Goal: Information Seeking & Learning: Learn about a topic

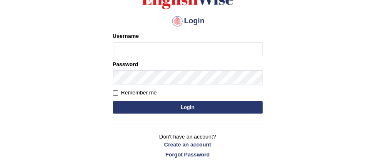
type input "Biagc"
click at [217, 108] on button "Login" at bounding box center [188, 107] width 150 height 12
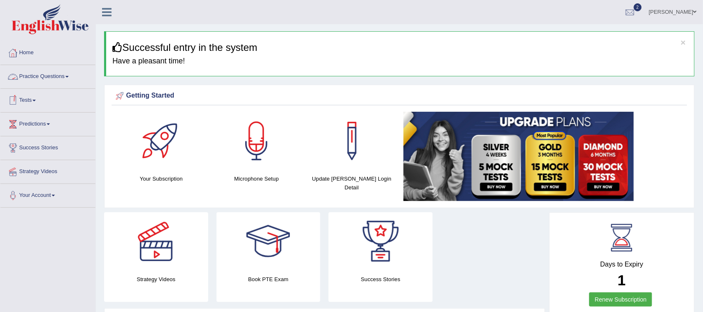
click at [61, 74] on link "Practice Questions" at bounding box center [47, 75] width 95 height 21
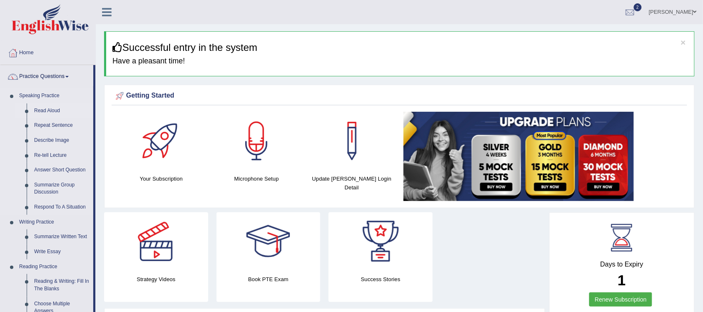
click at [52, 111] on link "Read Aloud" at bounding box center [61, 110] width 63 height 15
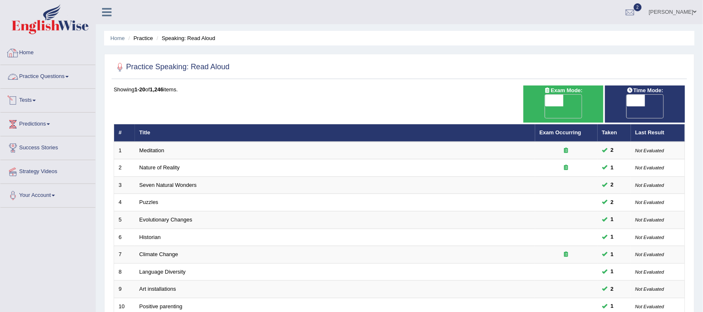
click at [53, 78] on link "Practice Questions" at bounding box center [47, 75] width 95 height 21
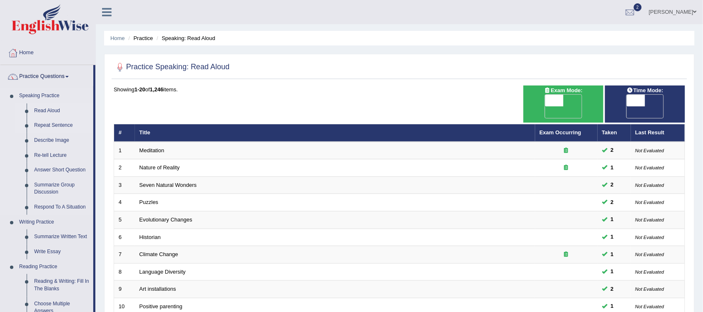
click at [61, 122] on link "Repeat Sentence" at bounding box center [61, 125] width 63 height 15
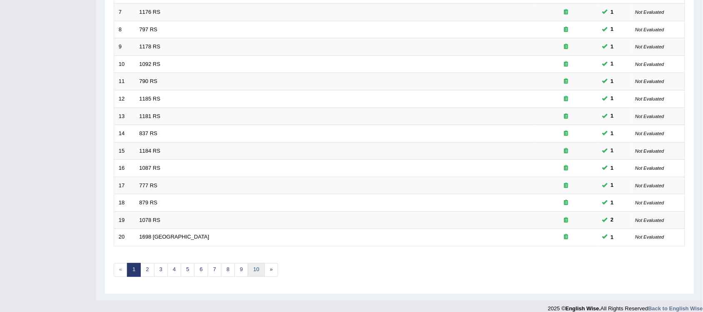
scroll to position [242, 0]
click at [261, 263] on link "10" at bounding box center [256, 270] width 17 height 14
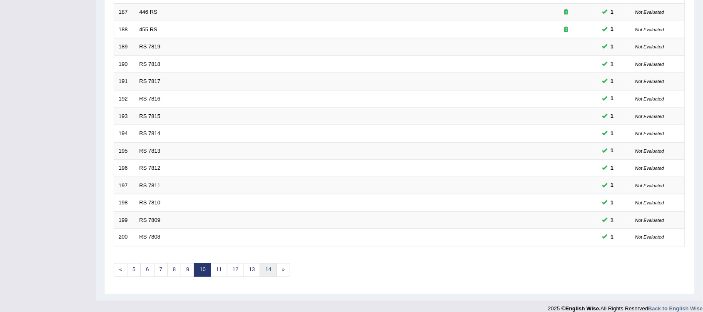
click at [272, 263] on link "14" at bounding box center [268, 270] width 17 height 14
click at [268, 263] on link "17" at bounding box center [264, 270] width 17 height 14
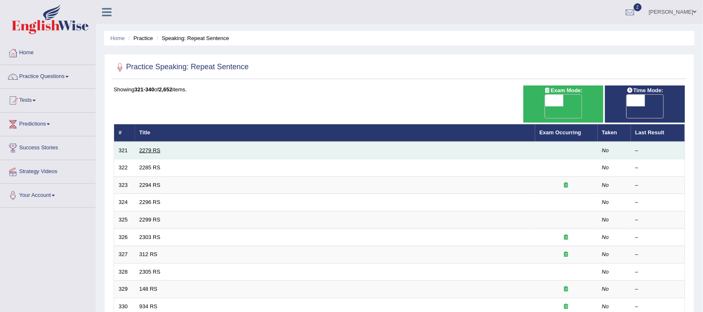
click at [151, 147] on link "2279 RS" at bounding box center [150, 150] width 21 height 6
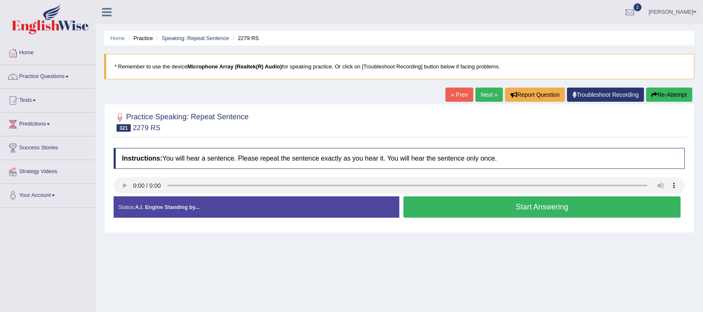
click at [539, 209] on button "Start Answering" at bounding box center [542, 206] width 277 height 21
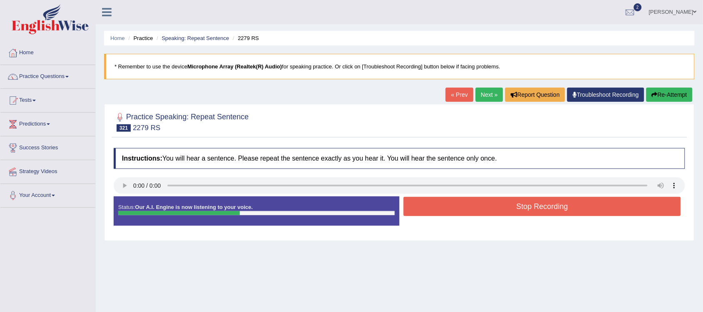
click at [539, 209] on button "Stop Recording" at bounding box center [542, 206] width 277 height 19
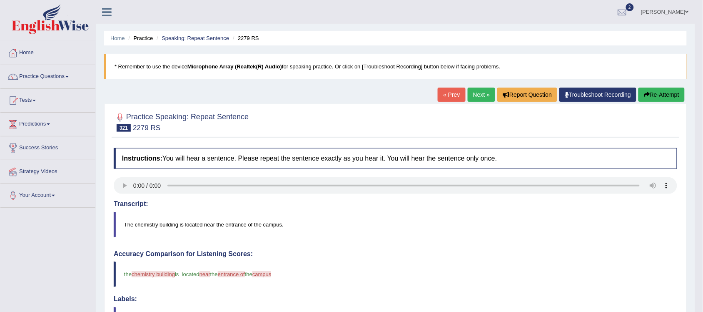
click at [476, 99] on link "Next »" at bounding box center [481, 94] width 27 height 14
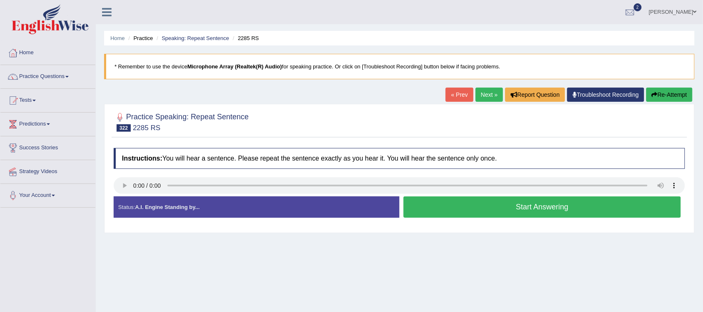
click at [531, 214] on button "Start Answering" at bounding box center [542, 206] width 277 height 21
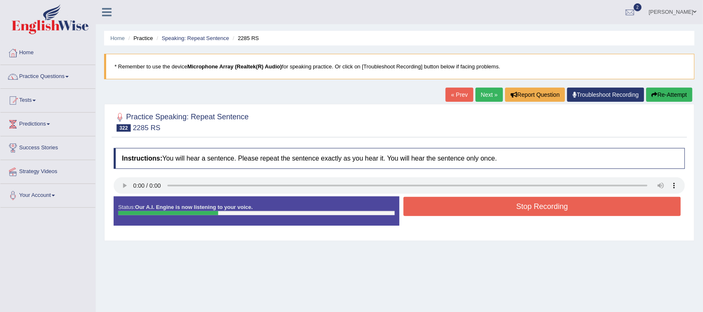
click at [531, 214] on button "Stop Recording" at bounding box center [542, 206] width 277 height 19
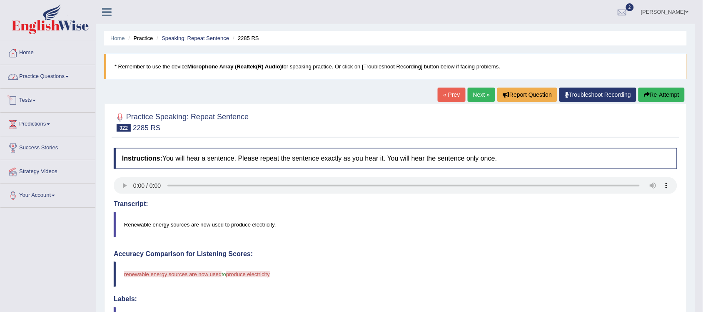
click at [53, 72] on link "Practice Questions" at bounding box center [47, 75] width 95 height 21
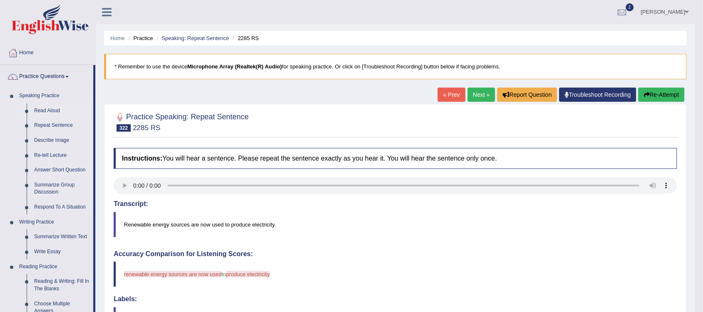
click at [49, 110] on link "Read Aloud" at bounding box center [61, 110] width 63 height 15
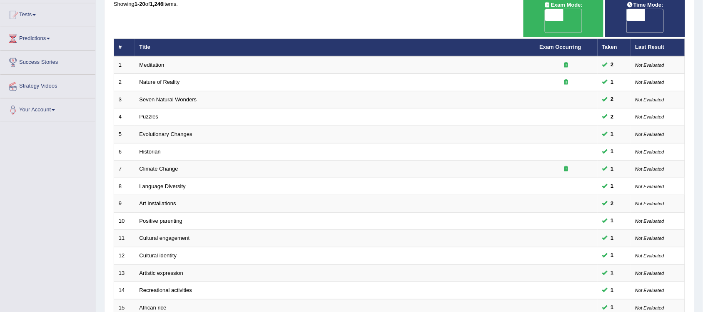
scroll to position [242, 0]
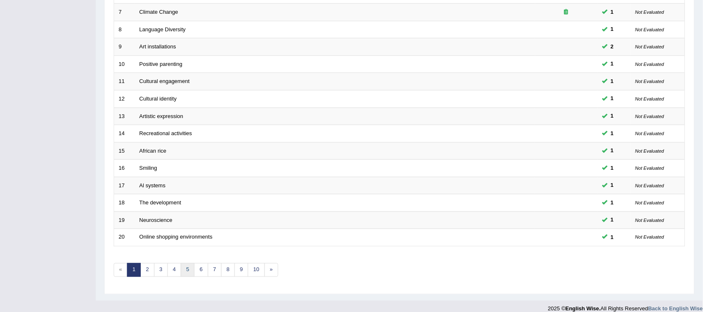
click at [190, 263] on link "5" at bounding box center [188, 270] width 14 height 14
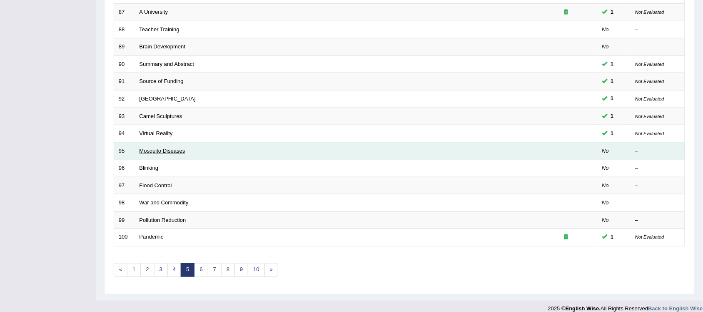
click at [174, 147] on link "Mosquito Diseases" at bounding box center [163, 150] width 46 height 6
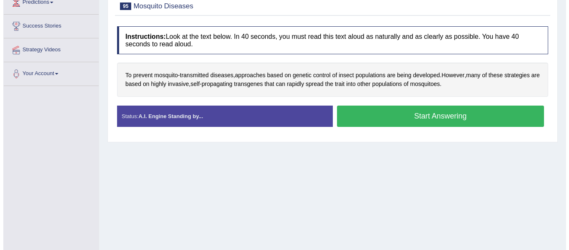
scroll to position [125, 0]
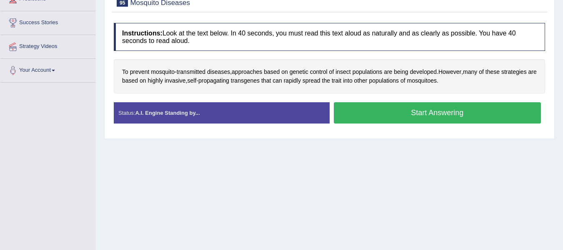
click at [370, 116] on button "Start Answering" at bounding box center [437, 112] width 207 height 21
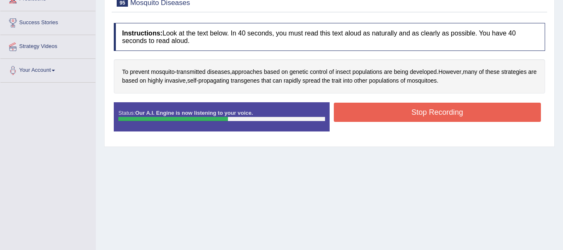
click at [373, 112] on button "Stop Recording" at bounding box center [437, 111] width 207 height 19
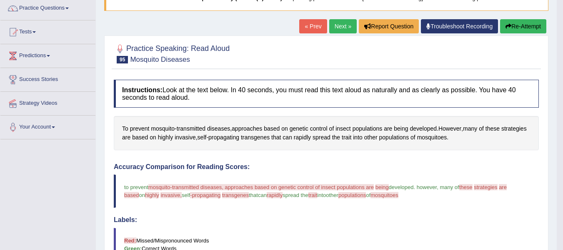
scroll to position [0, 0]
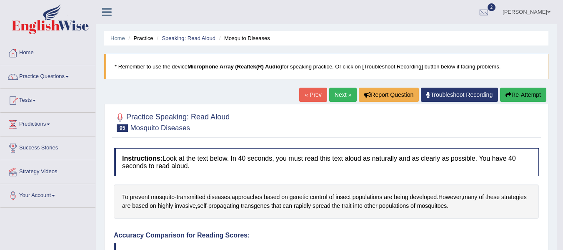
click at [339, 96] on link "Next »" at bounding box center [342, 94] width 27 height 14
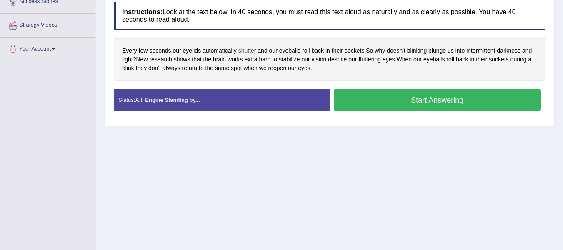
click at [249, 52] on span "shutter" at bounding box center [247, 50] width 18 height 9
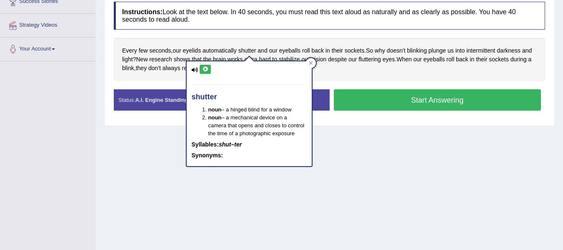
click at [205, 65] on button at bounding box center [205, 69] width 11 height 9
click at [205, 69] on icon at bounding box center [205, 69] width 6 height 5
click at [192, 70] on icon at bounding box center [195, 69] width 7 height 5
click at [307, 64] on div at bounding box center [311, 63] width 10 height 10
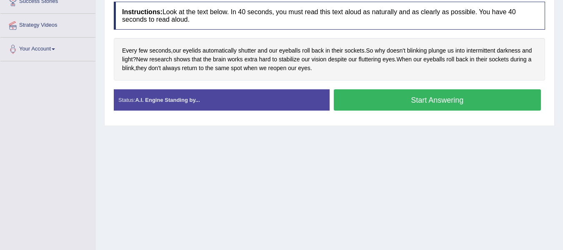
click at [364, 104] on button "Start Answering" at bounding box center [437, 99] width 207 height 21
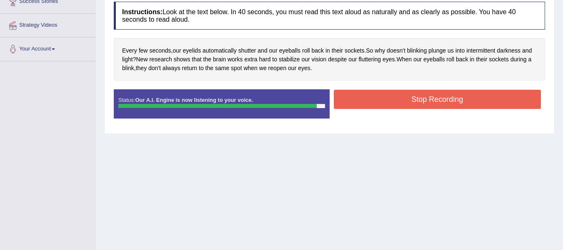
click at [370, 97] on button "Stop Recording" at bounding box center [437, 99] width 207 height 19
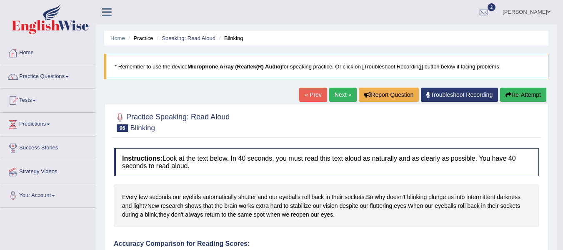
click at [336, 95] on link "Next »" at bounding box center [342, 94] width 27 height 14
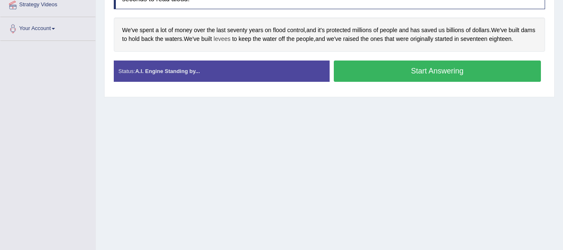
click at [230, 41] on span "levees" at bounding box center [222, 39] width 17 height 9
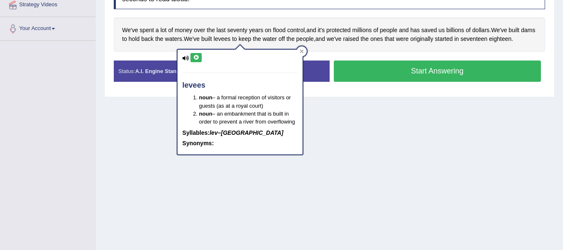
click at [195, 62] on button at bounding box center [195, 57] width 11 height 9
click at [196, 57] on icon at bounding box center [196, 57] width 6 height 5
click at [198, 58] on icon at bounding box center [196, 57] width 6 height 5
click at [303, 51] on icon at bounding box center [302, 51] width 4 height 4
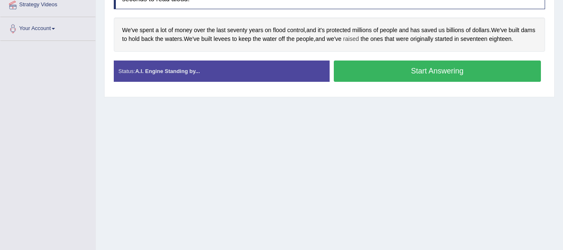
click at [359, 40] on span "raised" at bounding box center [351, 39] width 16 height 9
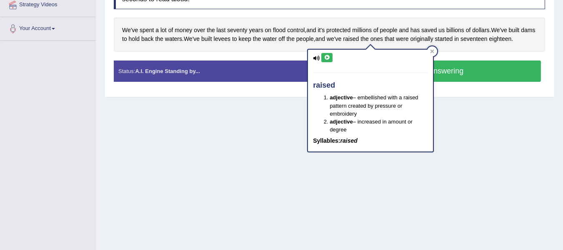
click at [329, 59] on icon at bounding box center [327, 57] width 6 height 5
click at [432, 52] on icon at bounding box center [432, 51] width 4 height 4
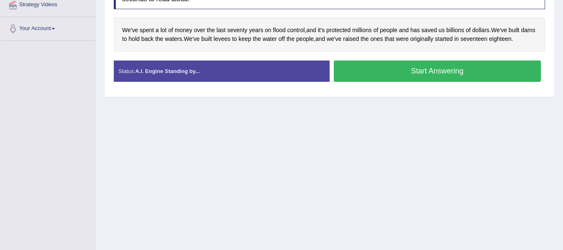
click at [364, 76] on button "Start Answering" at bounding box center [437, 70] width 207 height 21
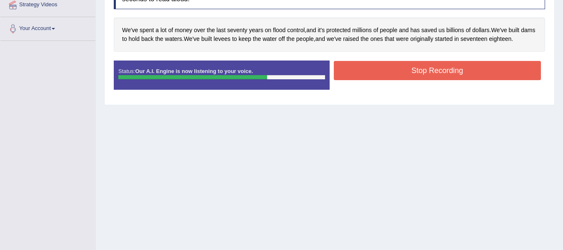
click at [436, 72] on button "Stop Recording" at bounding box center [437, 70] width 207 height 19
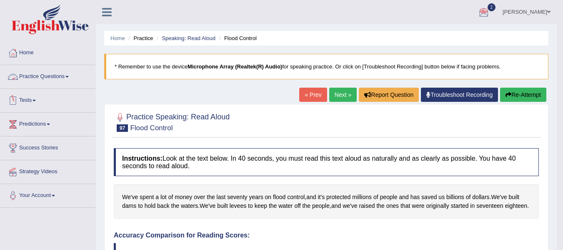
click at [65, 73] on link "Practice Questions" at bounding box center [47, 75] width 95 height 21
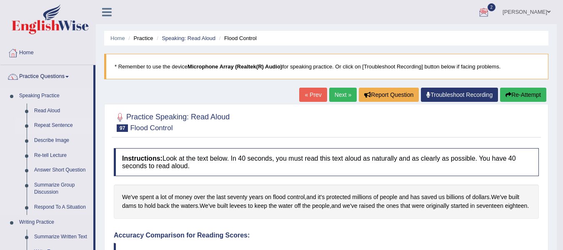
click at [60, 124] on link "Repeat Sentence" at bounding box center [61, 125] width 63 height 15
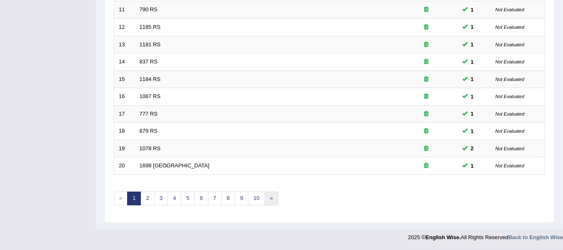
click at [272, 194] on link "»" at bounding box center [272, 198] width 14 height 14
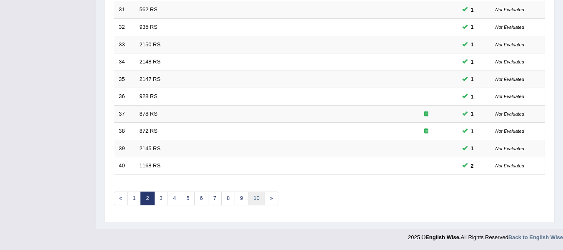
click at [261, 202] on link "10" at bounding box center [256, 198] width 17 height 14
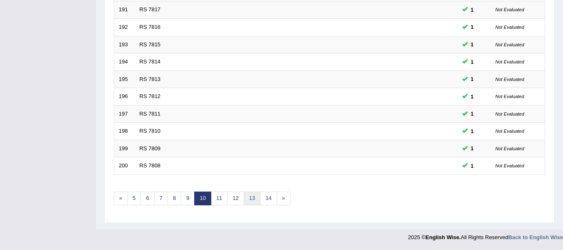
click at [254, 196] on link "13" at bounding box center [252, 198] width 17 height 14
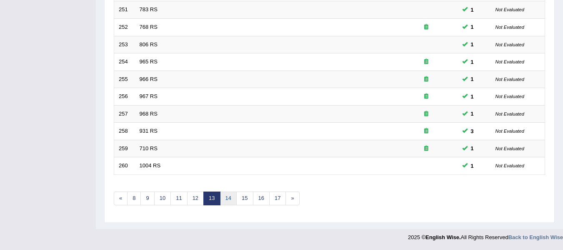
click at [233, 195] on link "14" at bounding box center [228, 198] width 17 height 14
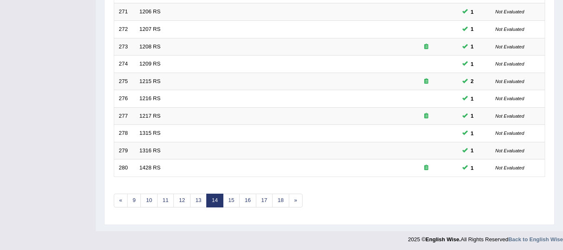
scroll to position [302, 0]
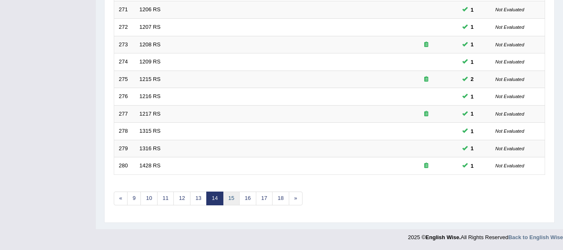
click at [233, 197] on link "15" at bounding box center [231, 198] width 17 height 14
click at [238, 203] on link "16" at bounding box center [234, 198] width 17 height 14
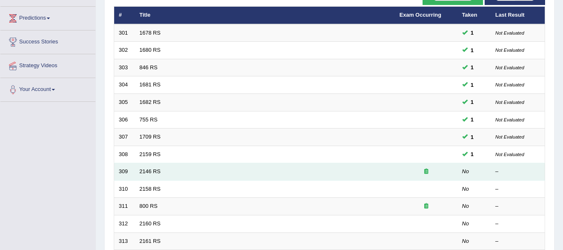
scroll to position [83, 0]
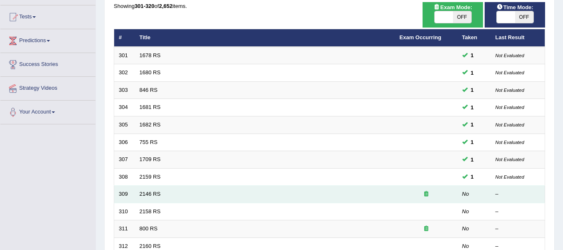
click at [251, 200] on td "2146 RS" at bounding box center [265, 193] width 260 height 17
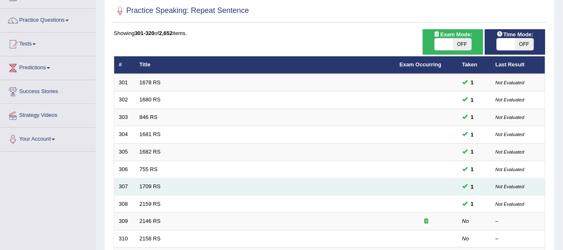
scroll to position [42, 0]
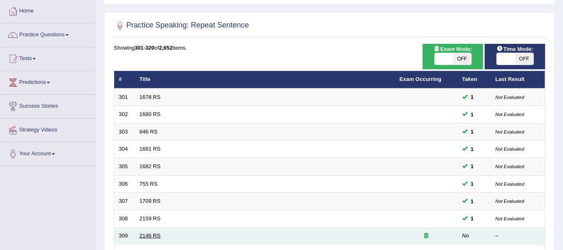
click at [155, 234] on link "2146 RS" at bounding box center [150, 235] width 21 height 6
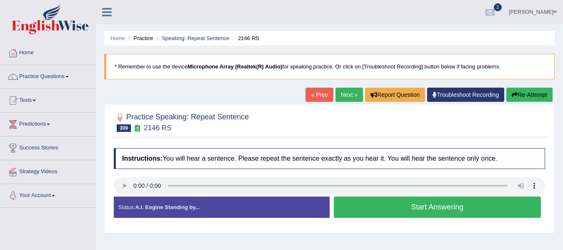
click at [430, 210] on button "Start Answering" at bounding box center [437, 206] width 207 height 21
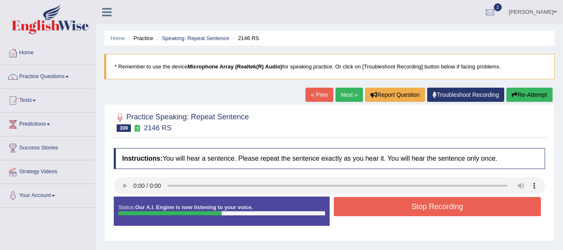
click at [432, 209] on button "Stop Recording" at bounding box center [437, 206] width 207 height 19
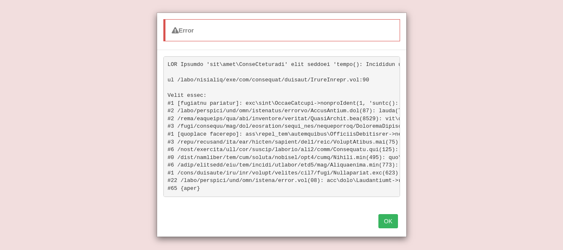
click at [389, 228] on button "OK" at bounding box center [387, 221] width 19 height 14
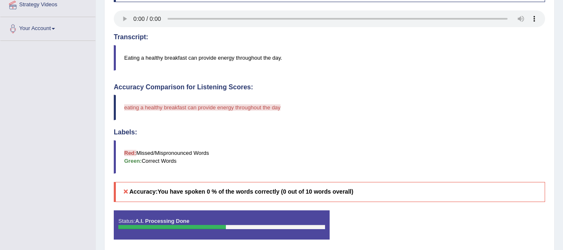
scroll to position [199, 0]
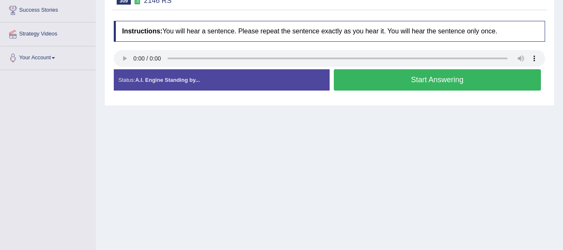
scroll to position [139, 0]
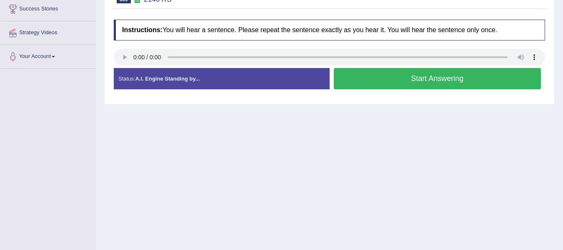
click at [392, 80] on button "Start Answering" at bounding box center [437, 78] width 207 height 21
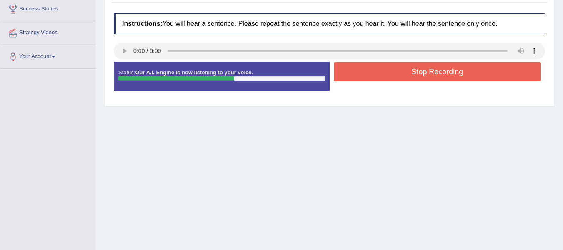
click at [392, 80] on button "Stop Recording" at bounding box center [437, 71] width 207 height 19
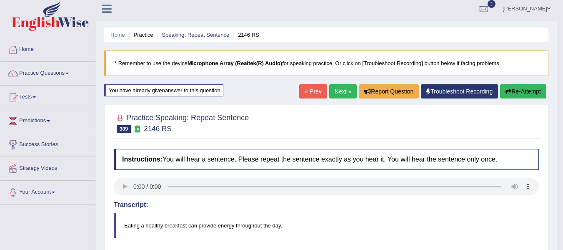
scroll to position [0, 0]
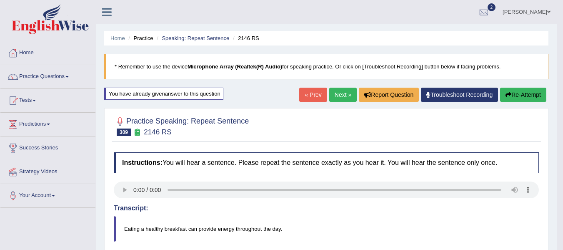
click at [343, 91] on link "Next »" at bounding box center [342, 94] width 27 height 14
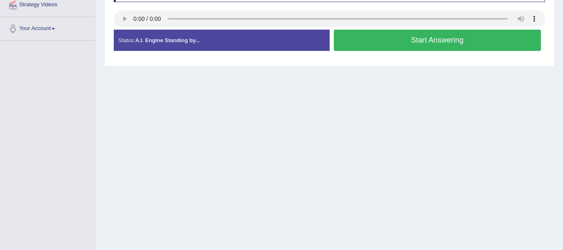
click at [404, 46] on button "Start Answering" at bounding box center [437, 40] width 207 height 21
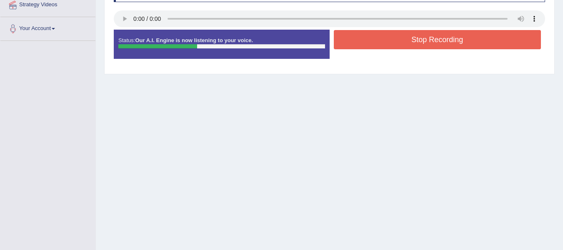
click at [405, 46] on button "Stop Recording" at bounding box center [437, 39] width 207 height 19
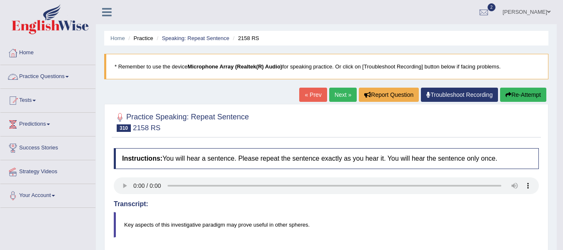
click at [53, 77] on link "Practice Questions" at bounding box center [47, 75] width 95 height 21
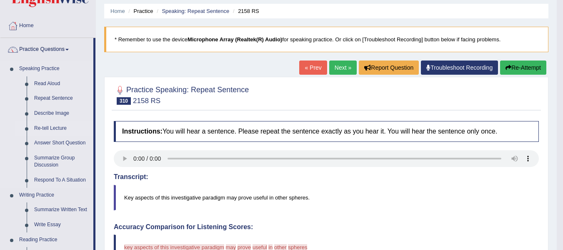
scroll to position [42, 0]
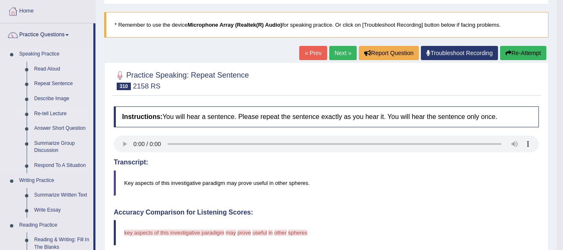
click at [60, 114] on link "Re-tell Lecture" at bounding box center [61, 113] width 63 height 15
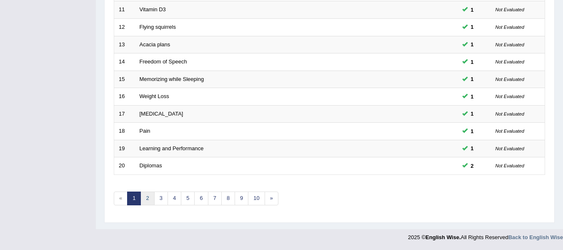
click at [150, 197] on link "2" at bounding box center [147, 198] width 14 height 14
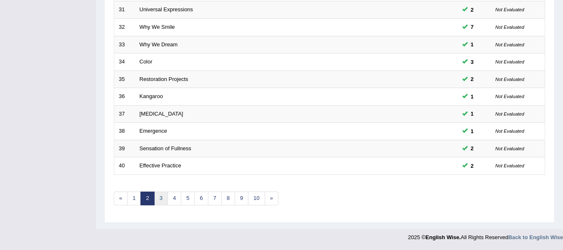
click at [160, 200] on link "3" at bounding box center [161, 198] width 14 height 14
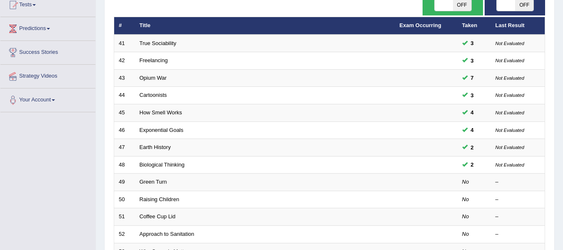
scroll to position [94, 0]
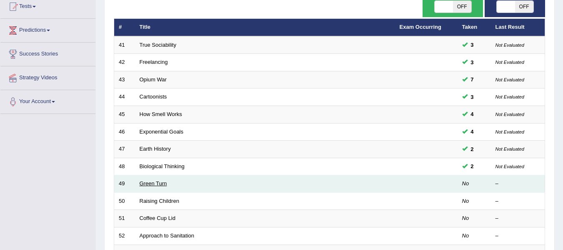
click at [154, 185] on link "Green Turn" at bounding box center [153, 183] width 27 height 6
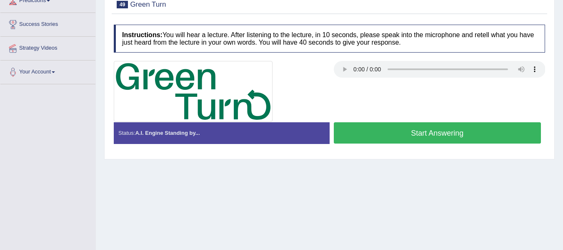
scroll to position [125, 0]
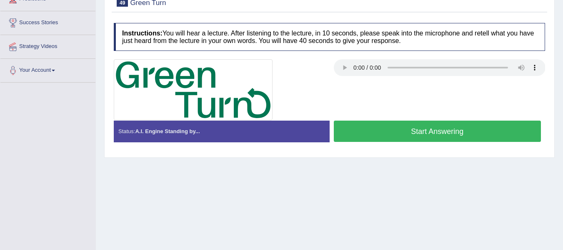
click at [480, 139] on button "Start Answering" at bounding box center [437, 130] width 207 height 21
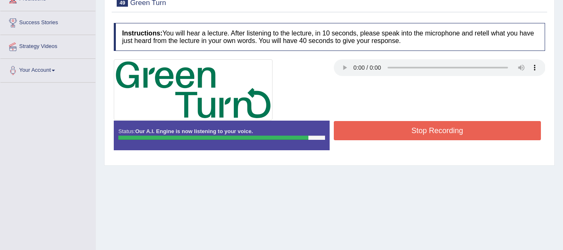
click at [478, 130] on button "Stop Recording" at bounding box center [437, 130] width 207 height 19
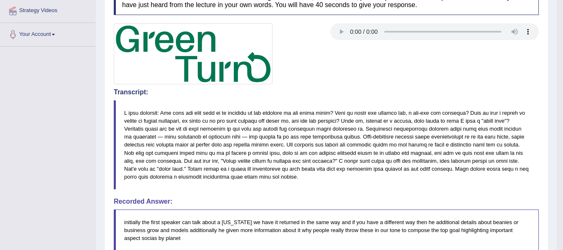
scroll to position [0, 0]
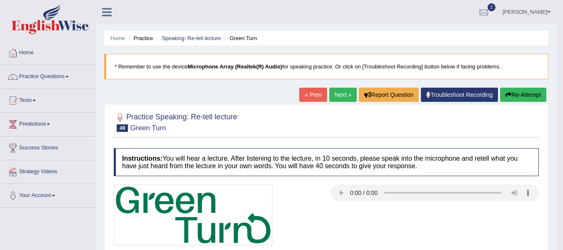
click at [337, 100] on link "Next »" at bounding box center [342, 94] width 27 height 14
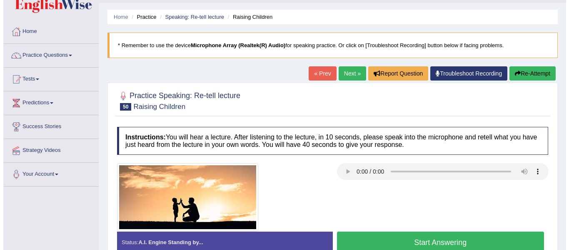
scroll to position [63, 0]
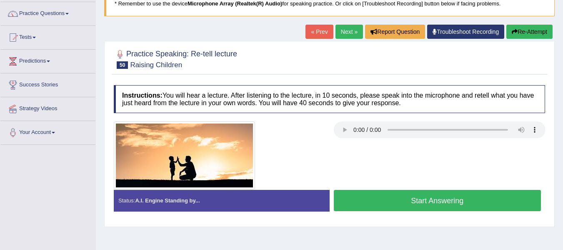
click at [431, 204] on button "Start Answering" at bounding box center [437, 200] width 207 height 21
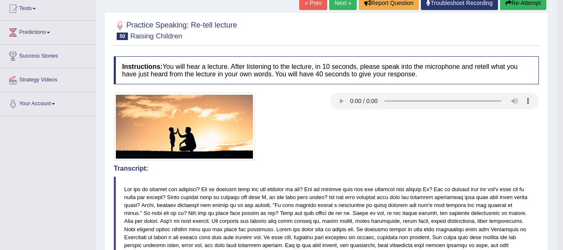
scroll to position [0, 0]
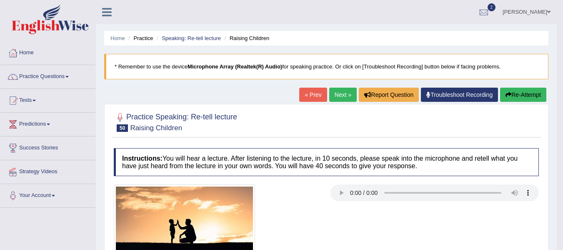
click at [511, 92] on button "Re-Attempt" at bounding box center [523, 94] width 46 height 14
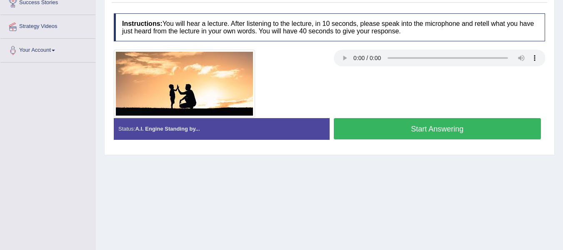
drag, startPoint x: 410, startPoint y: 127, endPoint x: 406, endPoint y: 132, distance: 6.2
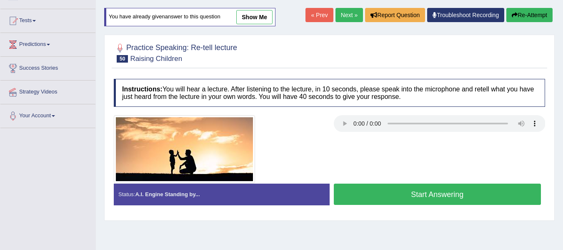
scroll to position [81, 0]
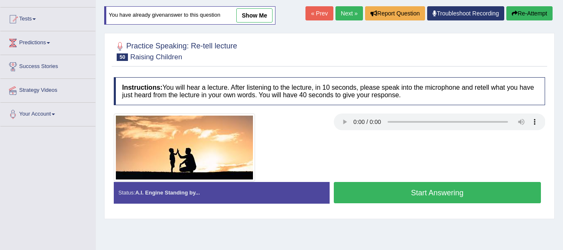
click at [372, 188] on button "Start Answering" at bounding box center [437, 192] width 207 height 21
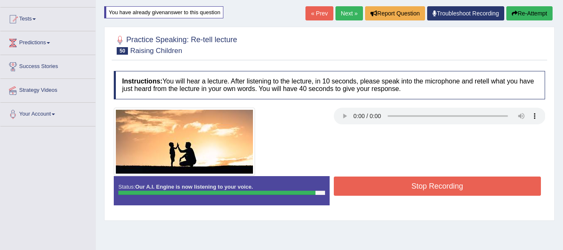
click at [372, 188] on button "Stop Recording" at bounding box center [437, 185] width 207 height 19
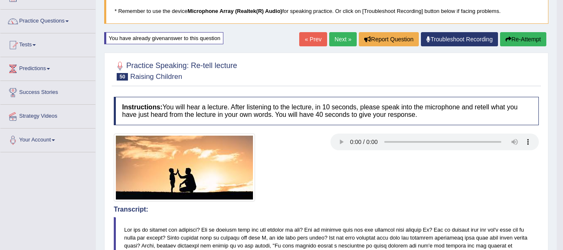
scroll to position [55, 0]
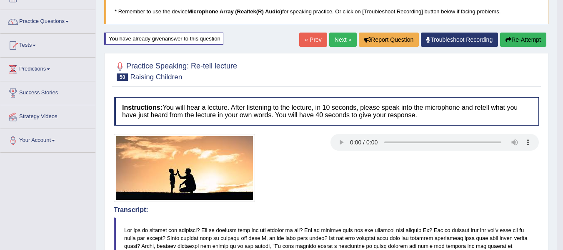
click at [525, 35] on button "Re-Attempt" at bounding box center [523, 39] width 46 height 14
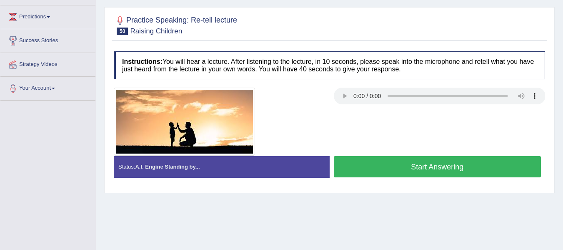
scroll to position [138, 0]
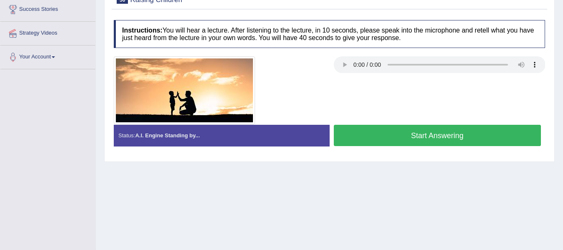
click at [386, 142] on button "Start Answering" at bounding box center [437, 135] width 207 height 21
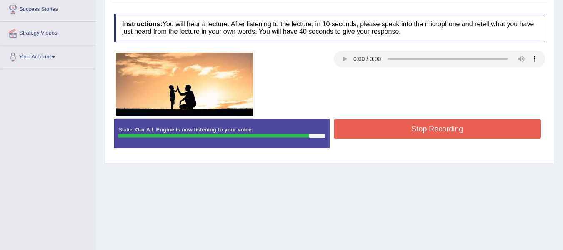
drag, startPoint x: 397, startPoint y: 110, endPoint x: 398, endPoint y: 122, distance: 12.1
click at [397, 119] on div "Instructions: You will hear a lecture. After listening to the lecture, in 10 se…" at bounding box center [329, 84] width 435 height 149
click at [399, 124] on button "Stop Recording" at bounding box center [437, 128] width 207 height 19
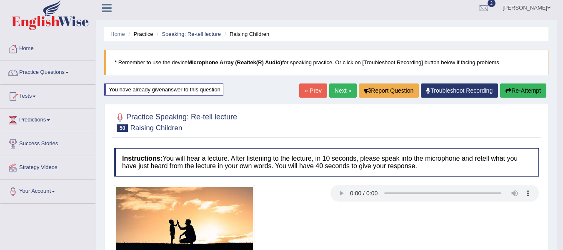
scroll to position [0, 0]
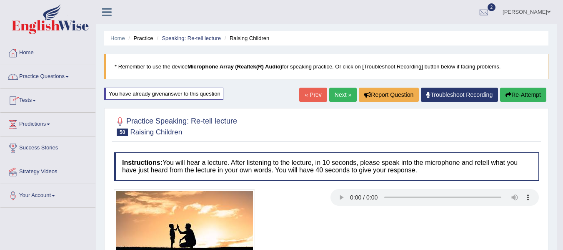
click at [58, 80] on link "Practice Questions" at bounding box center [47, 75] width 95 height 21
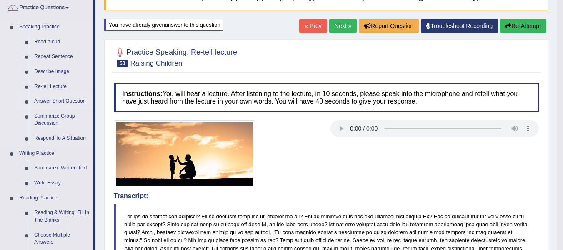
scroll to position [83, 0]
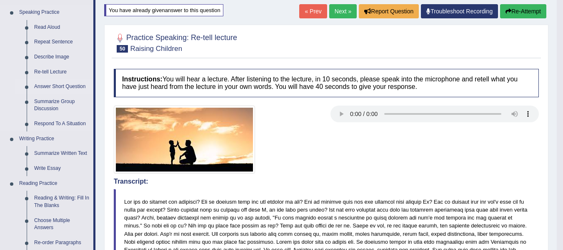
click at [68, 88] on link "Answer Short Question" at bounding box center [61, 86] width 63 height 15
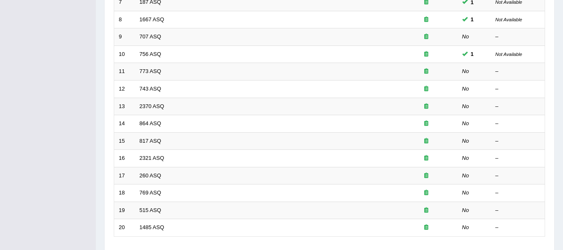
scroll to position [250, 0]
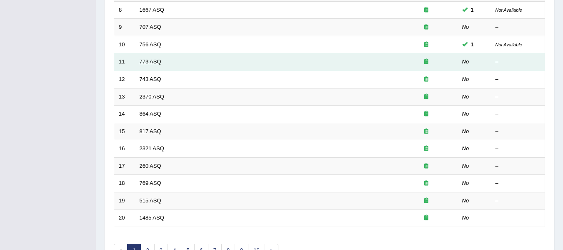
click at [145, 60] on link "773 ASQ" at bounding box center [151, 61] width 22 height 6
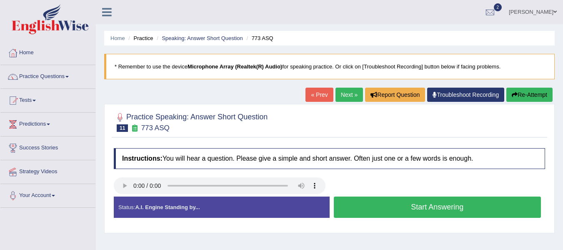
click at [370, 210] on button "Start Answering" at bounding box center [437, 206] width 207 height 21
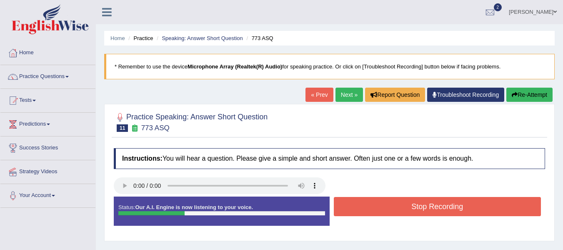
click at [370, 210] on button "Stop Recording" at bounding box center [437, 206] width 207 height 19
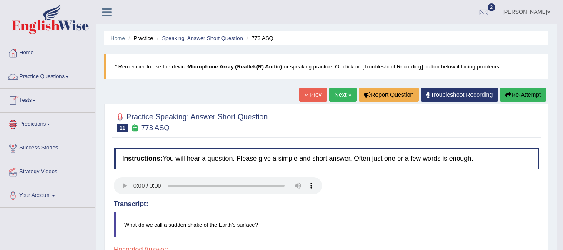
click at [329, 89] on link "Next »" at bounding box center [342, 94] width 27 height 14
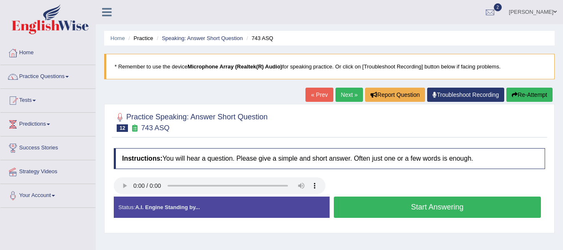
click at [367, 205] on button "Start Answering" at bounding box center [437, 206] width 207 height 21
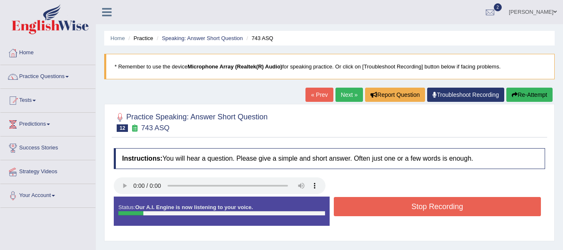
click at [367, 205] on button "Stop Recording" at bounding box center [437, 206] width 207 height 19
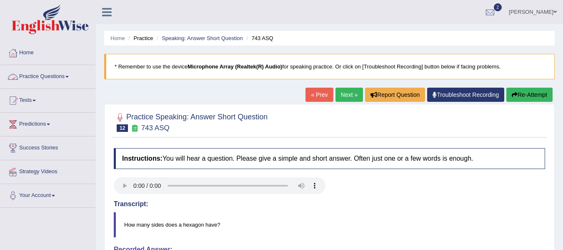
click at [64, 75] on link "Practice Questions" at bounding box center [47, 75] width 95 height 21
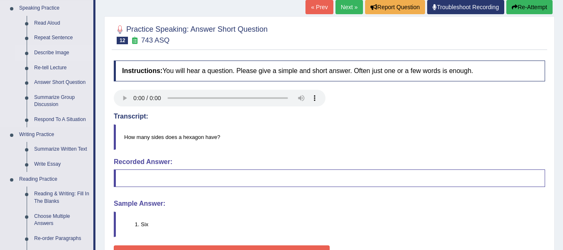
scroll to position [125, 0]
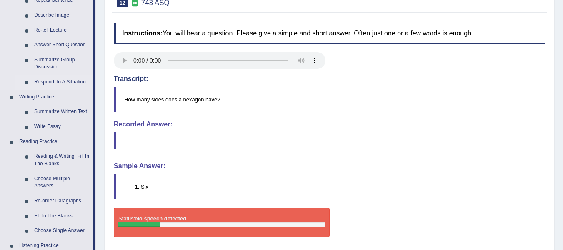
click at [64, 82] on link "Respond To A Situation" at bounding box center [61, 82] width 63 height 15
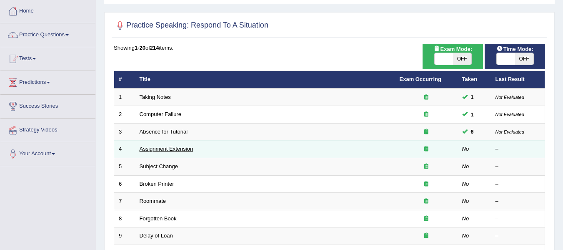
click at [165, 150] on link "Assignment Extension" at bounding box center [167, 148] width 54 height 6
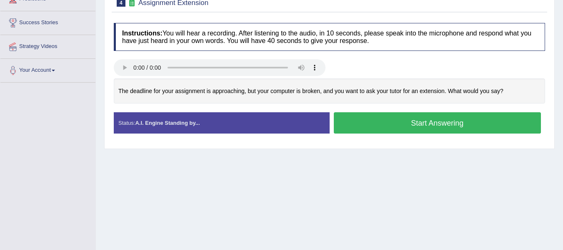
click at [393, 125] on button "Start Answering" at bounding box center [437, 122] width 207 height 21
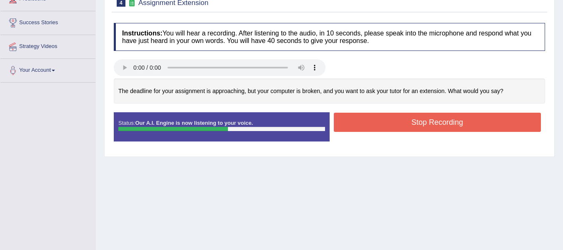
click at [372, 122] on button "Stop Recording" at bounding box center [437, 121] width 207 height 19
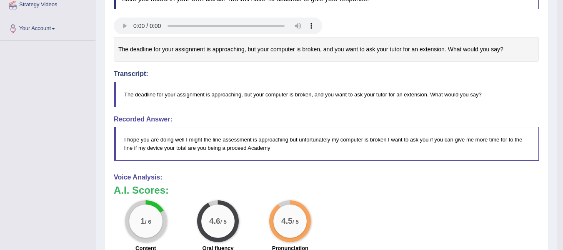
scroll to position [160, 0]
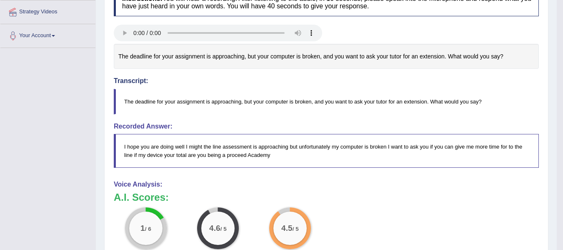
drag, startPoint x: 204, startPoint y: 103, endPoint x: 175, endPoint y: 98, distance: 30.0
click at [175, 98] on blockquote "The deadline for your assignment is approaching, but your computer is broken, a…" at bounding box center [326, 101] width 425 height 25
drag, startPoint x: 130, startPoint y: 52, endPoint x: 486, endPoint y: 74, distance: 356.9
click at [482, 77] on div "Instructions: You will hear a recording. After listening to the audio, in 10 se…" at bounding box center [326, 184] width 429 height 400
drag, startPoint x: 516, startPoint y: 57, endPoint x: 0, endPoint y: 40, distance: 516.5
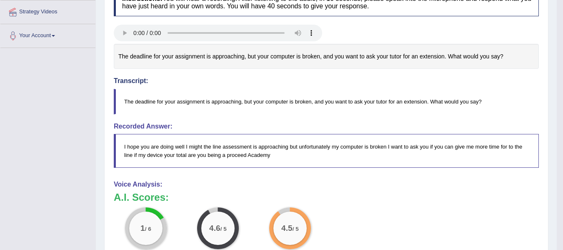
click at [0, 40] on div "Toggle navigation Home Practice Questions Speaking Practice Read Aloud Repeat S…" at bounding box center [278, 126] width 557 height 572
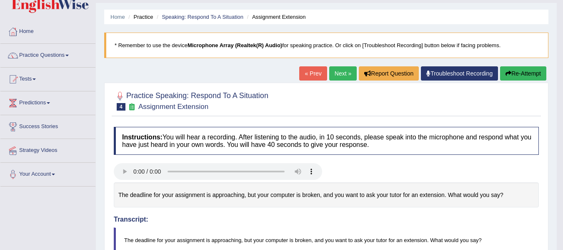
scroll to position [0, 0]
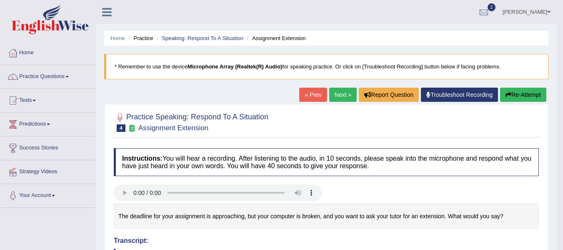
click at [343, 92] on link "Next »" at bounding box center [342, 94] width 27 height 14
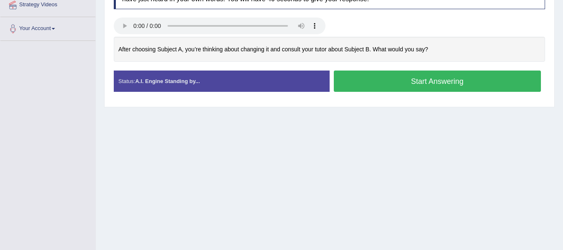
scroll to position [167, 0]
click at [390, 82] on button "Start Answering" at bounding box center [437, 80] width 207 height 21
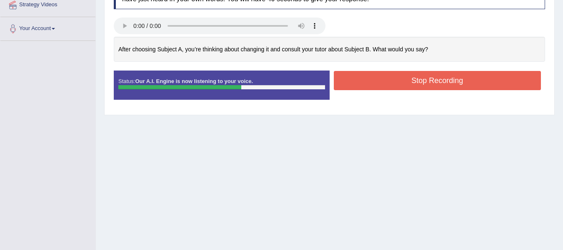
click at [390, 82] on button "Stop Recording" at bounding box center [437, 80] width 207 height 19
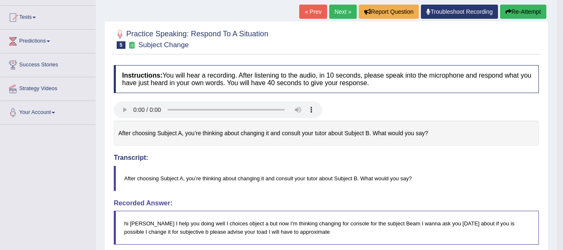
scroll to position [0, 0]
